Goal: Task Accomplishment & Management: Complete application form

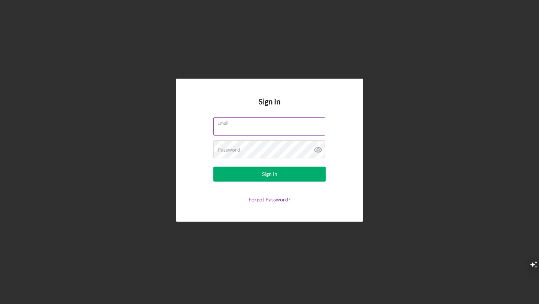
click at [253, 131] on input "Email" at bounding box center [269, 126] width 112 height 18
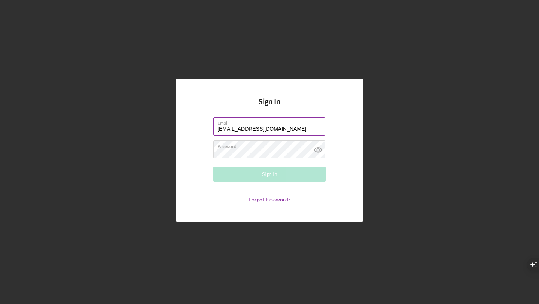
click at [265, 131] on input "[EMAIL_ADDRESS][DOMAIN_NAME]" at bounding box center [269, 126] width 112 height 18
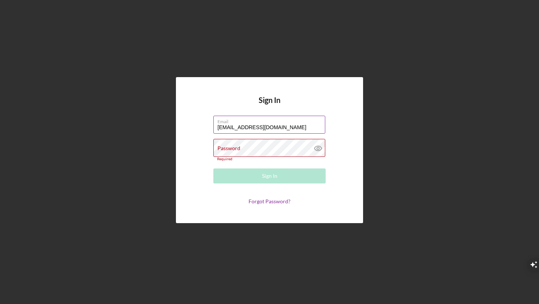
click at [265, 131] on input "[EMAIL_ADDRESS][DOMAIN_NAME]" at bounding box center [269, 125] width 112 height 18
type input "[EMAIL_ADDRESS][DOMAIN_NAME]"
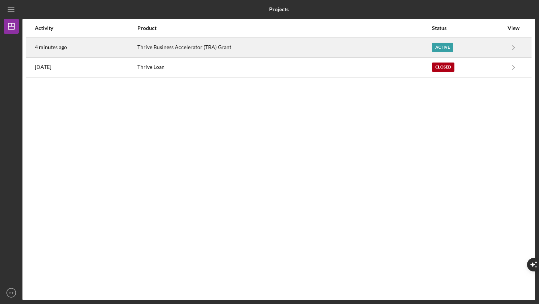
click at [302, 52] on div "Thrive Business Accelerator (TBA) Grant" at bounding box center [284, 47] width 294 height 19
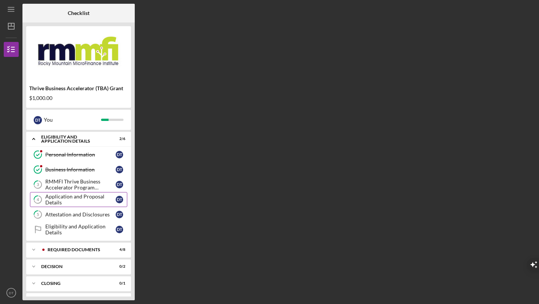
scroll to position [15, 0]
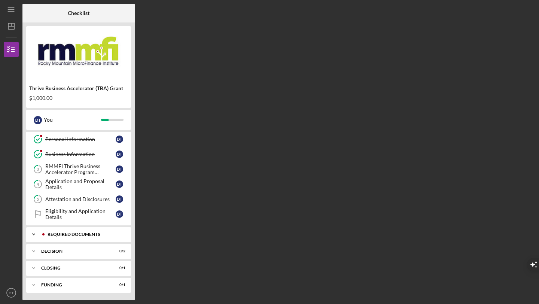
click at [76, 233] on div "REQUIRED DOCUMENTS" at bounding box center [85, 234] width 74 height 4
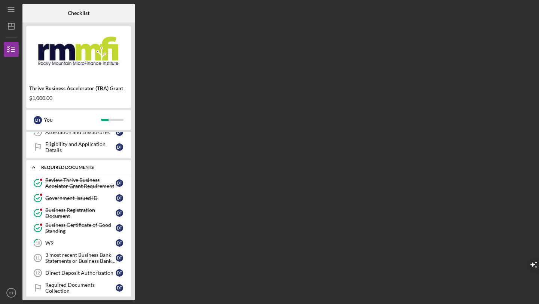
scroll to position [107, 0]
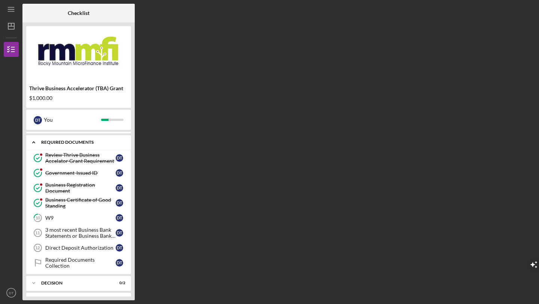
click at [76, 233] on div "3 most recent Business Bank Statements or Business Bank Account Supporting Docu…" at bounding box center [80, 233] width 70 height 12
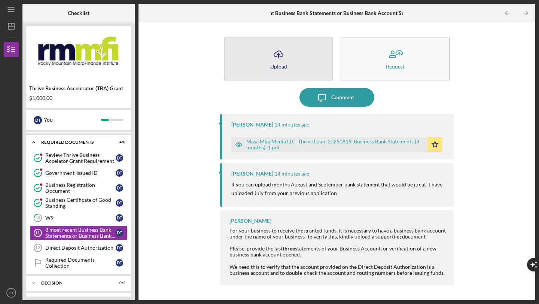
click at [295, 55] on button "Icon/Upload Upload" at bounding box center [278, 58] width 109 height 43
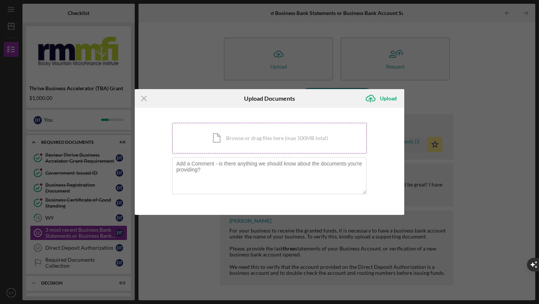
click at [215, 143] on div "Icon/Document Browse or drag files here (max 100MB total) Tap to choose files o…" at bounding box center [269, 138] width 195 height 31
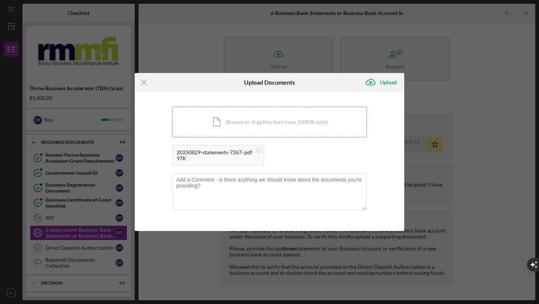
click at [219, 121] on div "Icon/Document Browse or drag files here (max 100MB total) Tap to choose files o…" at bounding box center [269, 122] width 195 height 31
click at [386, 84] on div "Upload" at bounding box center [388, 82] width 17 height 15
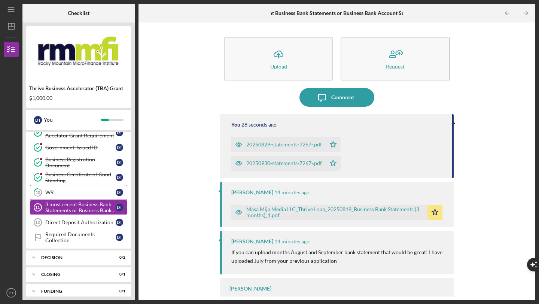
scroll to position [139, 0]
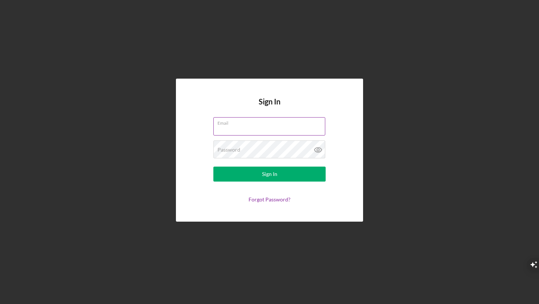
click at [287, 130] on input "Email" at bounding box center [269, 126] width 112 height 18
type input "[EMAIL_ADDRESS][DOMAIN_NAME]"
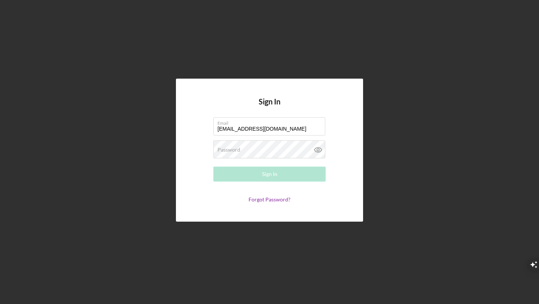
click at [271, 161] on form "Email [EMAIL_ADDRESS][DOMAIN_NAME] Password Required Sign In Forgot Password?" at bounding box center [270, 159] width 150 height 85
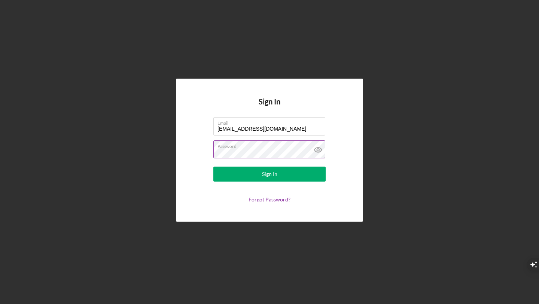
click at [213, 167] on button "Sign In" at bounding box center [269, 174] width 112 height 15
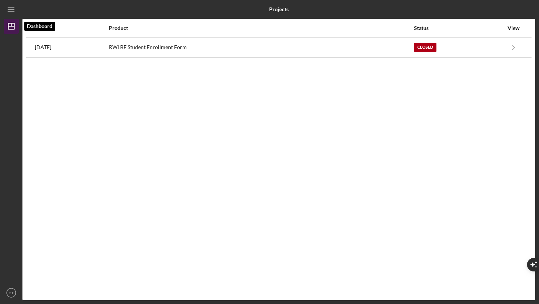
click at [13, 27] on icon "Icon/Dashboard" at bounding box center [11, 26] width 19 height 19
click at [12, 13] on icon "Icon/Menu" at bounding box center [11, 9] width 17 height 17
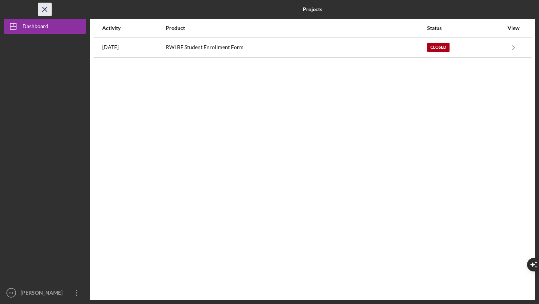
click at [39, 8] on icon "Icon/Menu Close" at bounding box center [45, 9] width 17 height 17
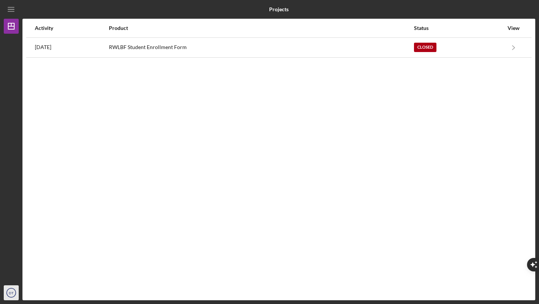
click at [13, 291] on text "DT" at bounding box center [11, 293] width 5 height 4
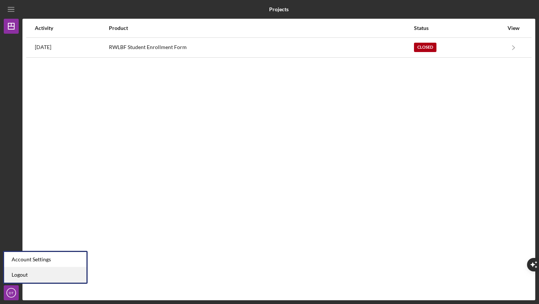
click at [37, 276] on link "Logout" at bounding box center [45, 274] width 82 height 15
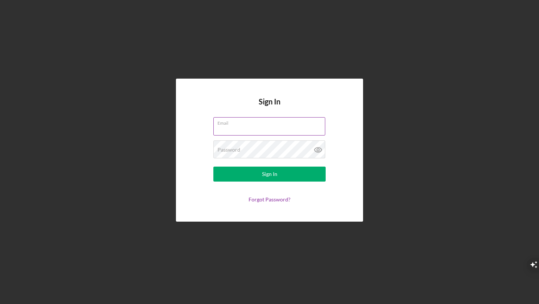
click at [216, 125] on input "Email" at bounding box center [269, 126] width 112 height 18
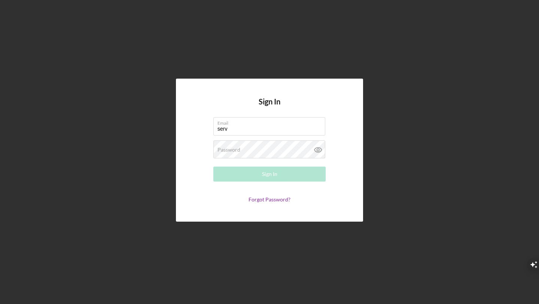
type input "[EMAIL_ADDRESS][DOMAIN_NAME]"
click at [247, 147] on div "Password Required" at bounding box center [269, 149] width 112 height 19
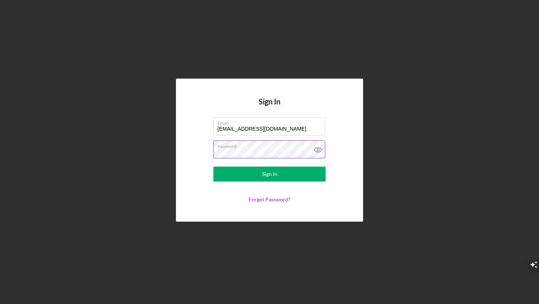
click at [213, 167] on button "Sign In" at bounding box center [269, 174] width 112 height 15
